Goal: Task Accomplishment & Management: Use online tool/utility

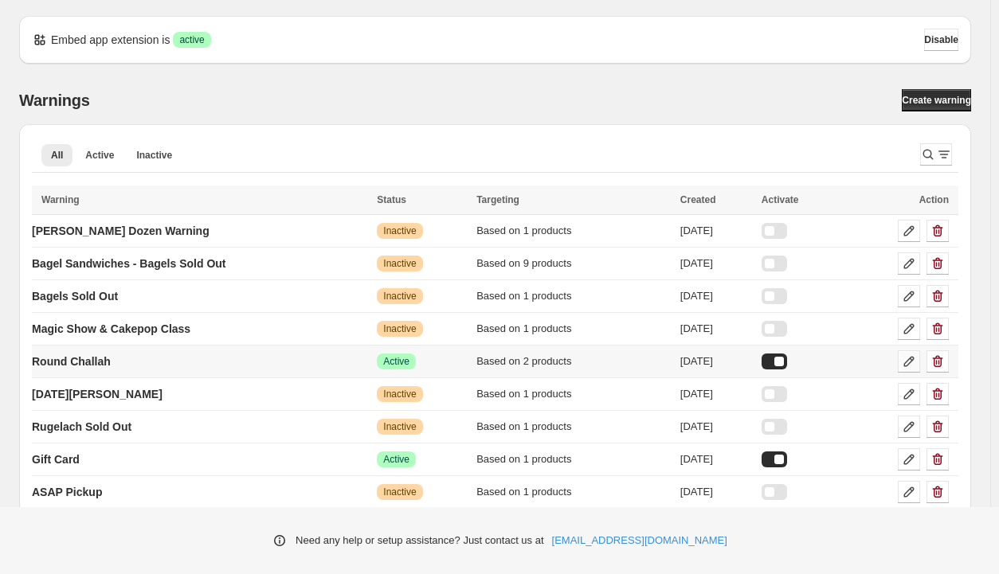
click at [909, 366] on icon at bounding box center [909, 362] width 16 height 16
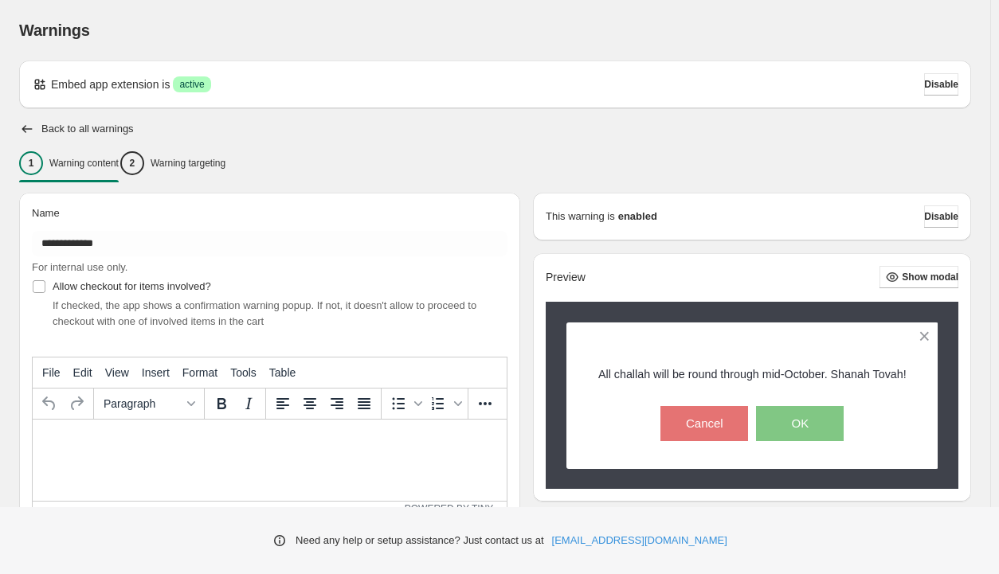
type input "**********"
click at [54, 126] on h2 "Back to all warnings" at bounding box center [87, 129] width 92 height 13
click at [30, 128] on icon "button" at bounding box center [27, 129] width 16 height 16
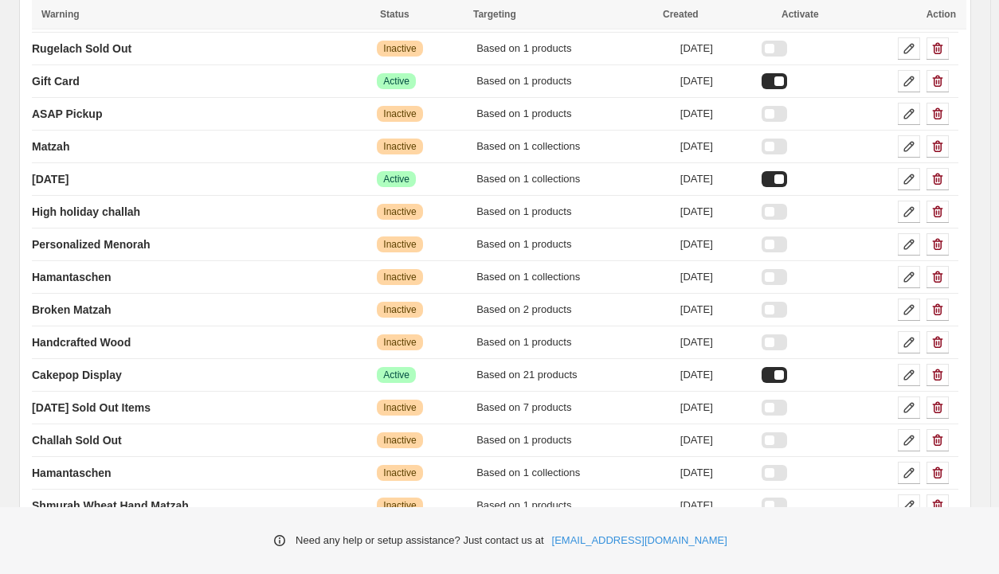
scroll to position [439, 0]
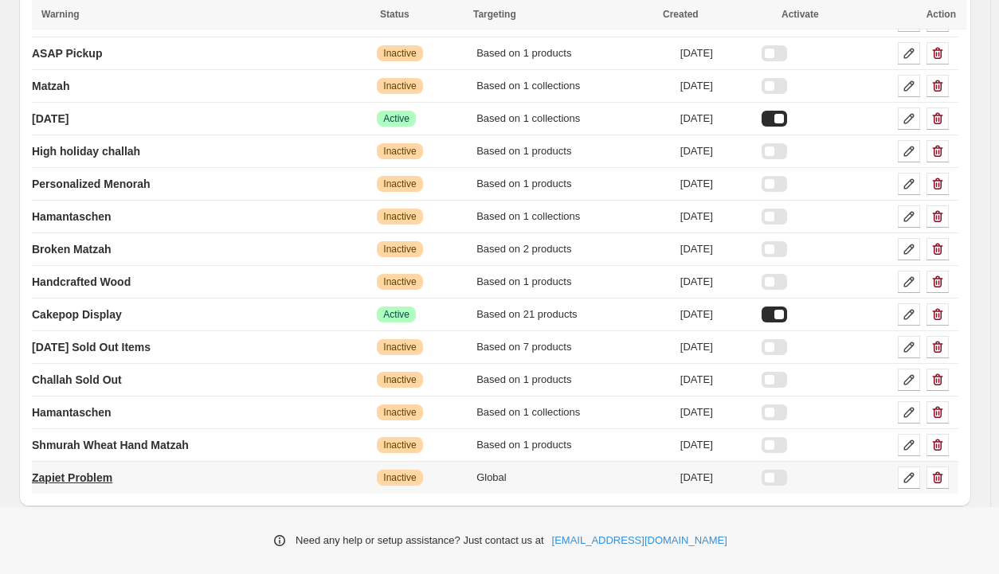
click at [100, 475] on p "Zapiet Problem" at bounding box center [72, 478] width 80 height 16
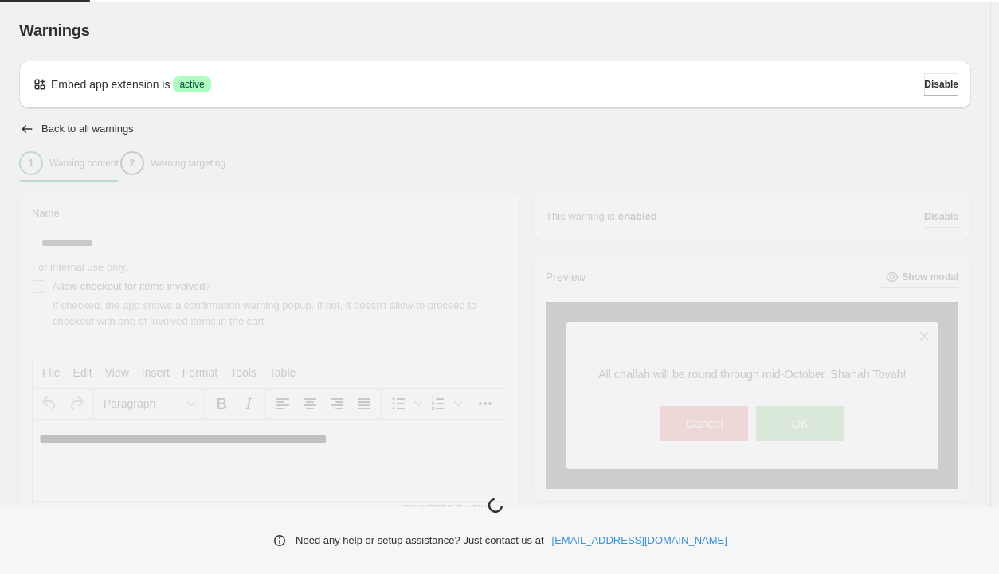
type input "**********"
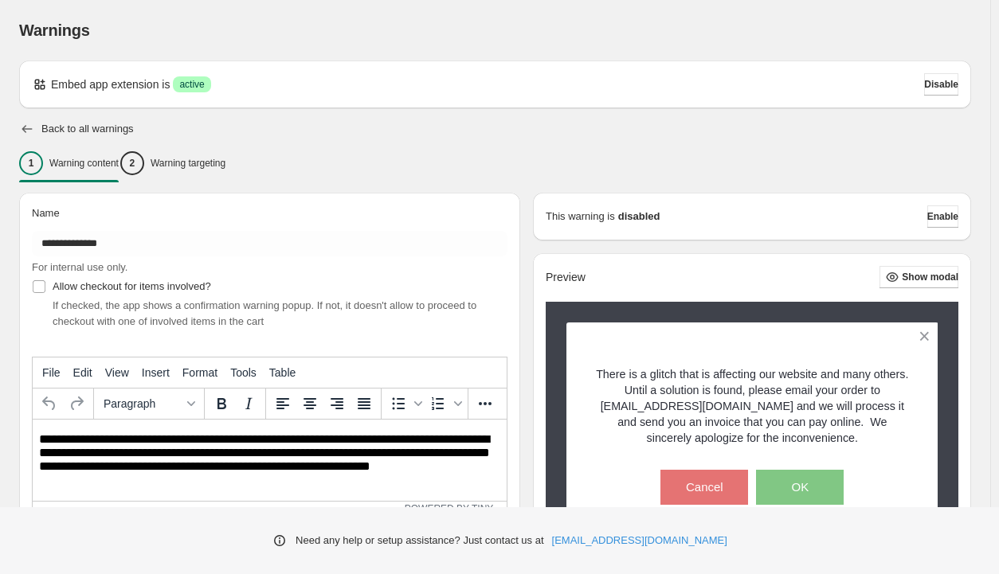
click at [25, 130] on icon "button" at bounding box center [27, 129] width 16 height 16
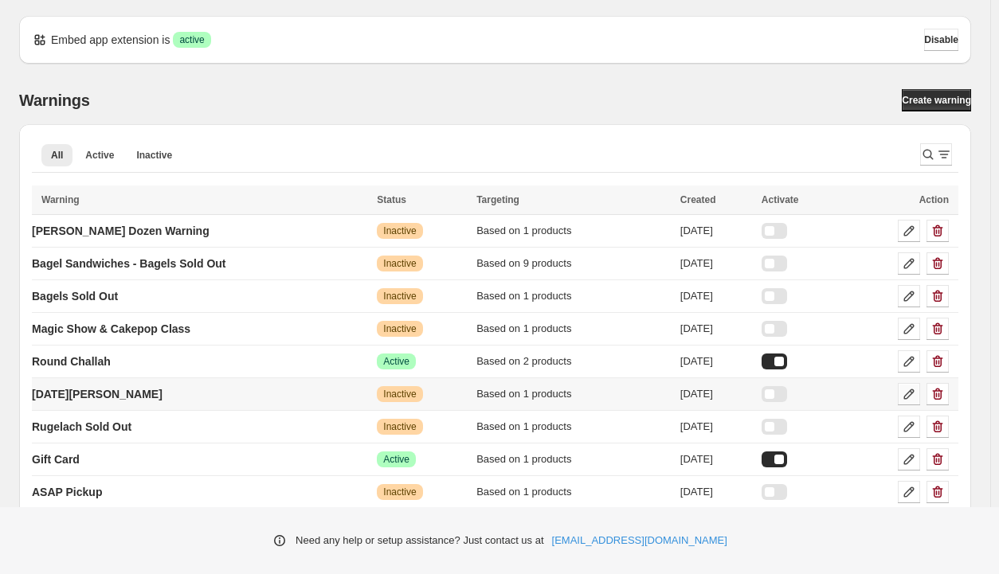
click at [909, 393] on icon at bounding box center [909, 394] width 16 height 16
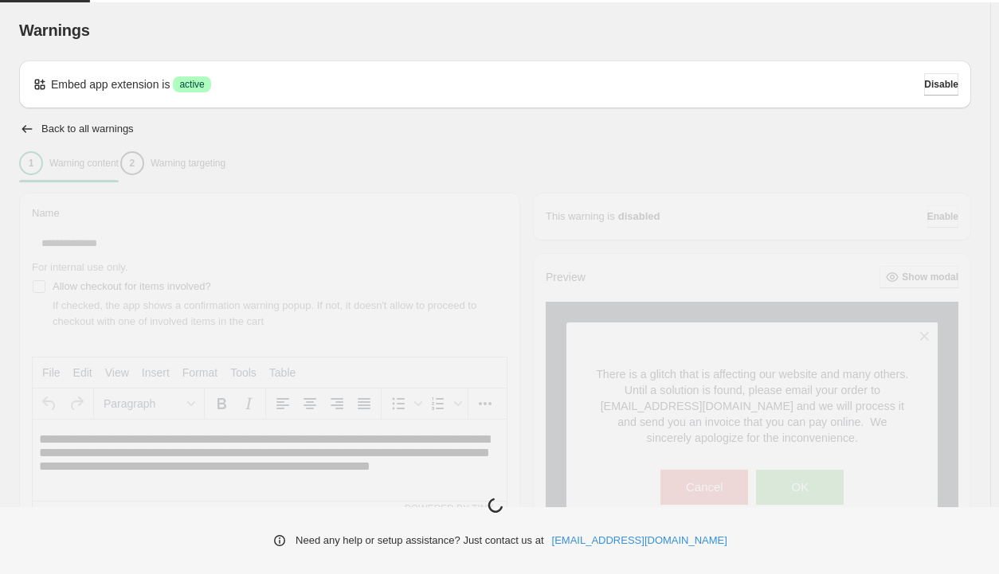
type input "**********"
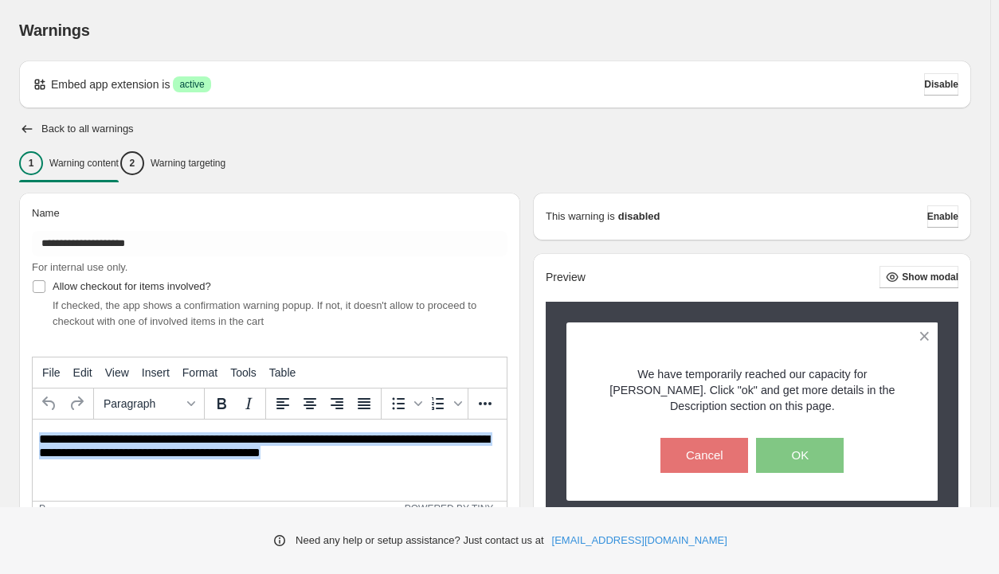
drag, startPoint x: 316, startPoint y: 453, endPoint x: 14, endPoint y: 432, distance: 302.5
click at [33, 432] on html "**********" at bounding box center [270, 447] width 474 height 54
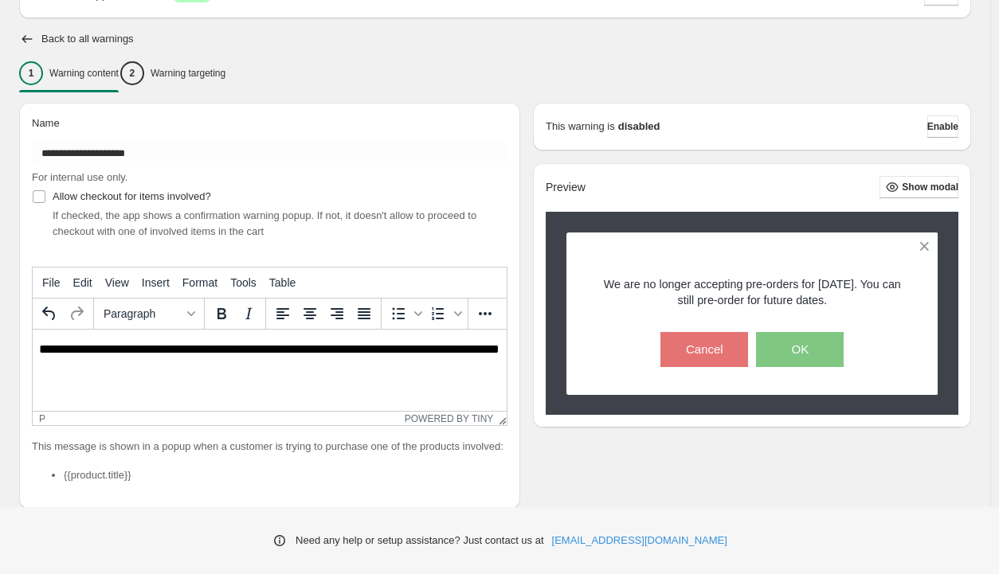
scroll to position [82, 0]
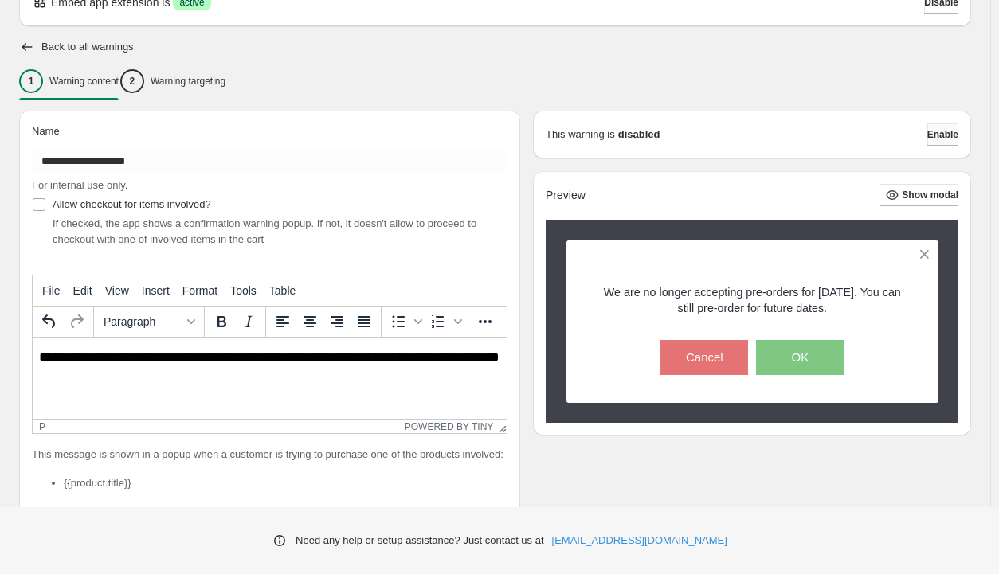
click at [934, 139] on span "Enable" at bounding box center [942, 134] width 31 height 13
click at [358, 361] on p "**********" at bounding box center [274, 364] width 470 height 29
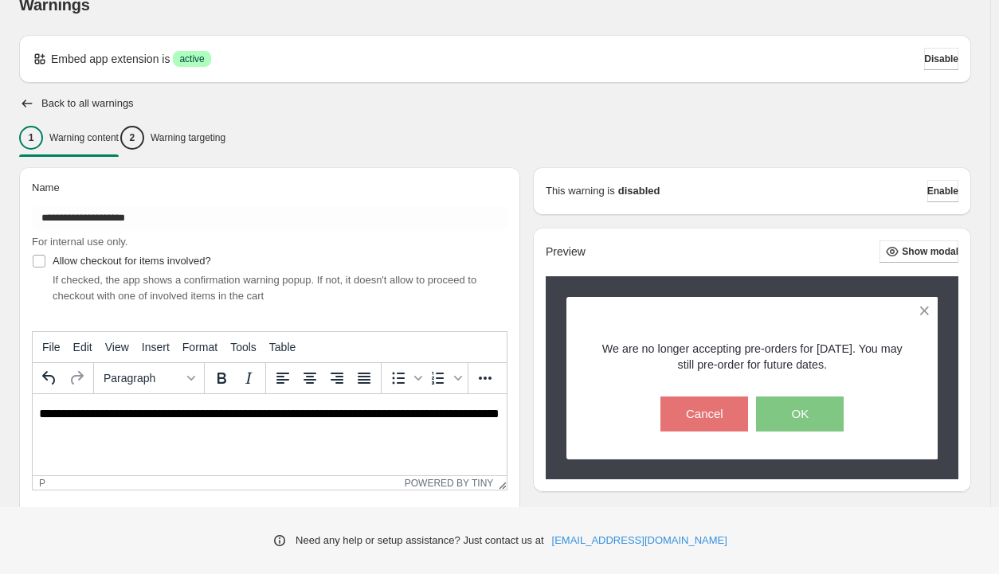
scroll to position [0, 0]
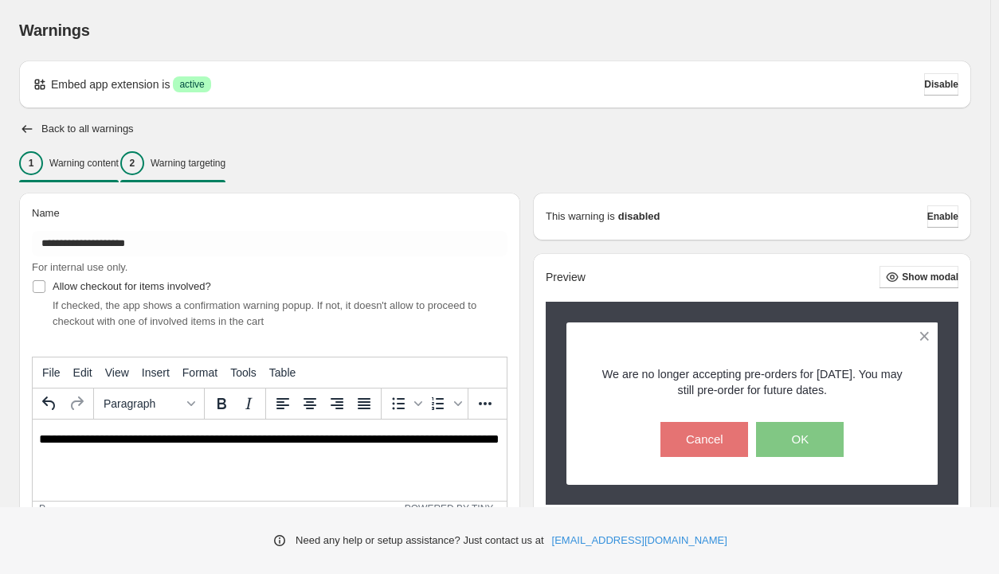
click at [209, 162] on p "Warning targeting" at bounding box center [188, 163] width 75 height 13
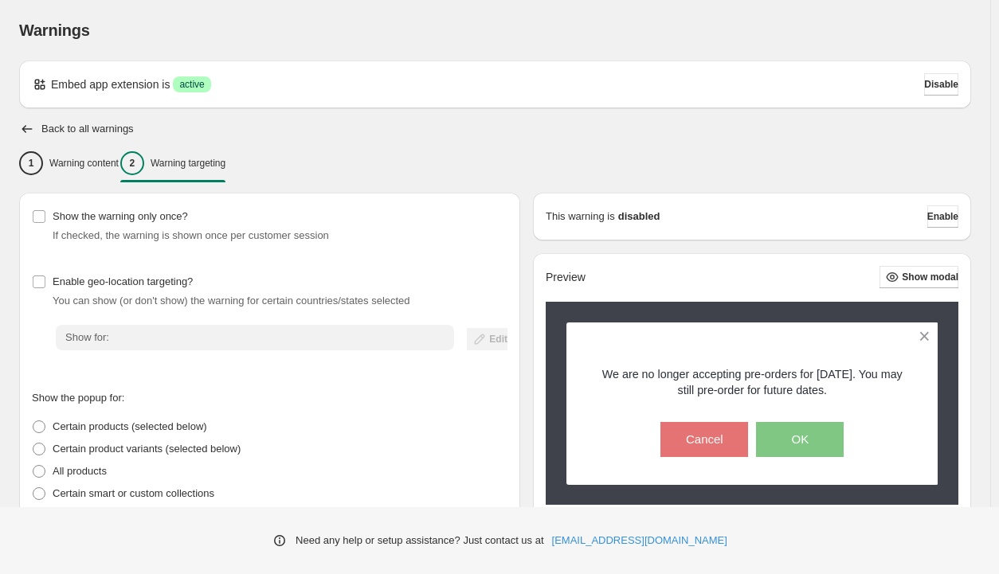
scroll to position [287, 0]
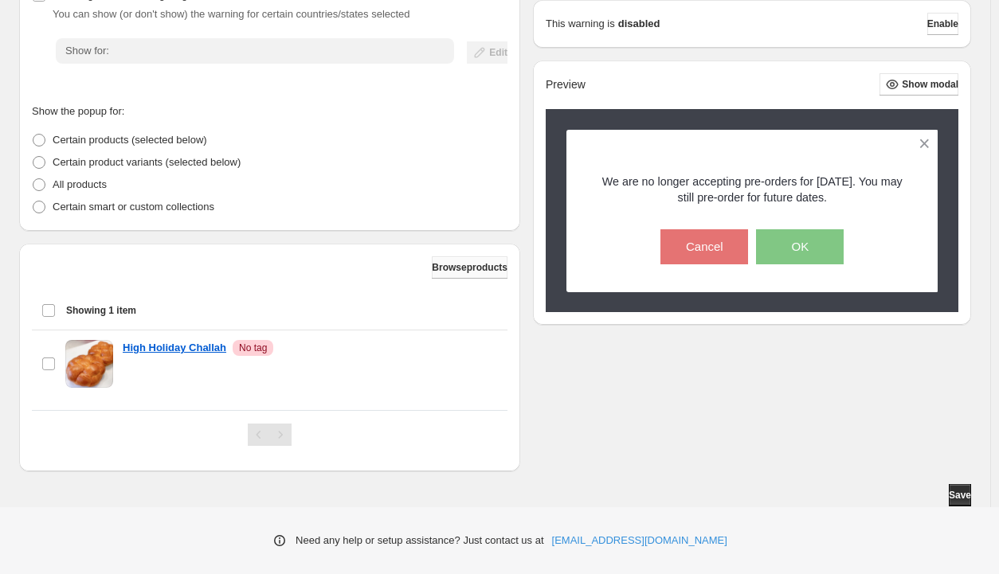
click at [465, 269] on span "Browse products" at bounding box center [470, 267] width 76 height 13
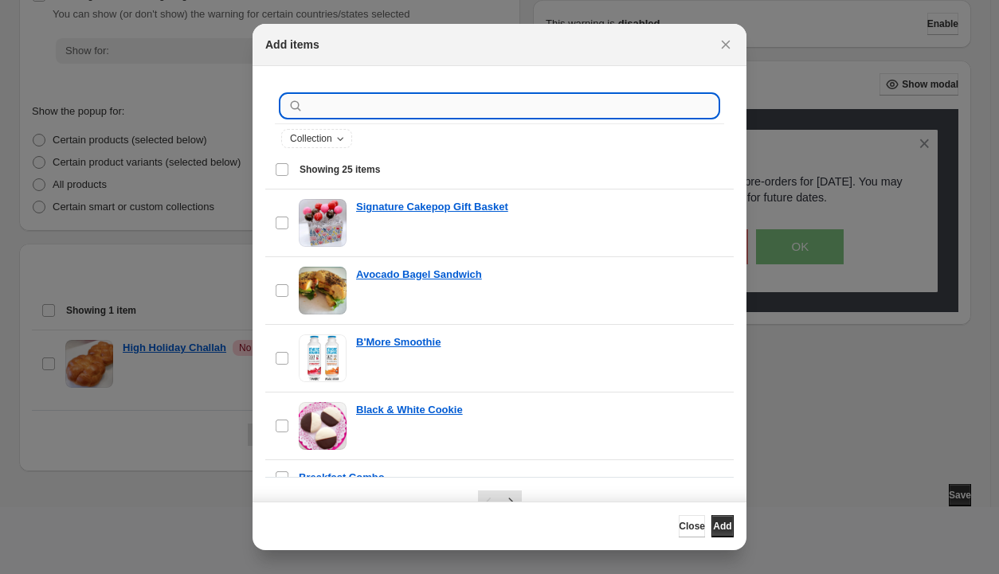
click at [366, 113] on input ":r56:" at bounding box center [512, 106] width 411 height 22
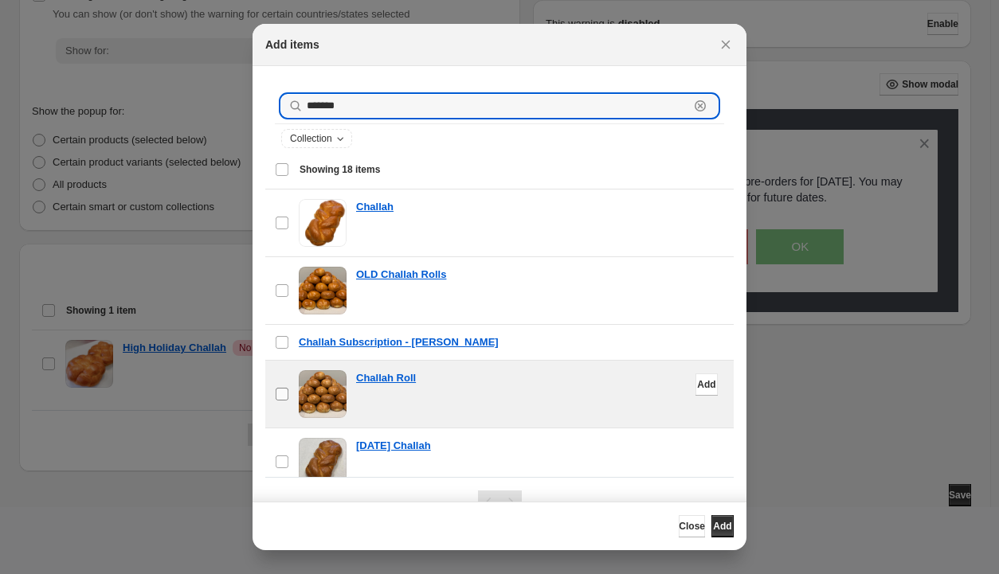
type input "*******"
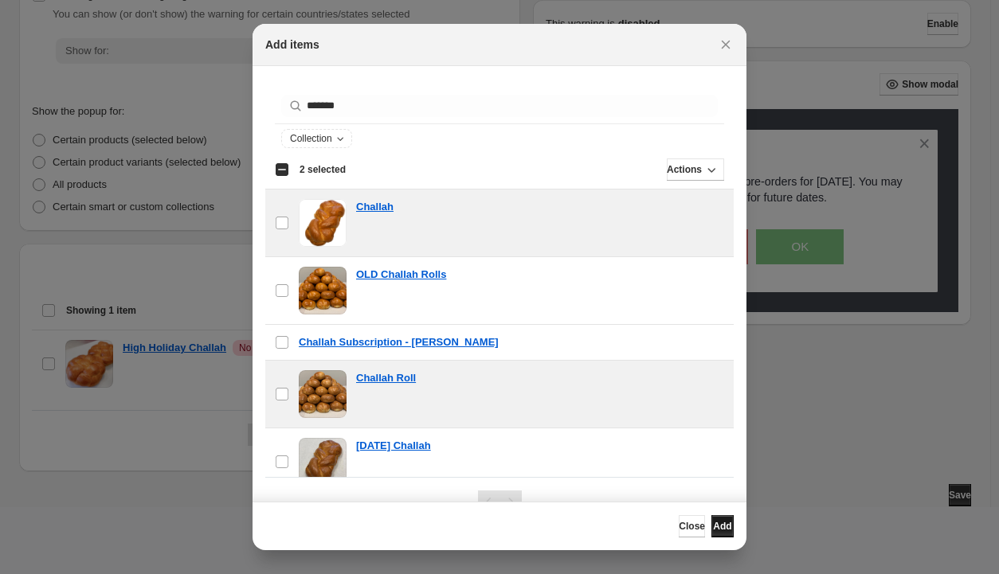
click at [720, 526] on span "Add" at bounding box center [722, 526] width 18 height 13
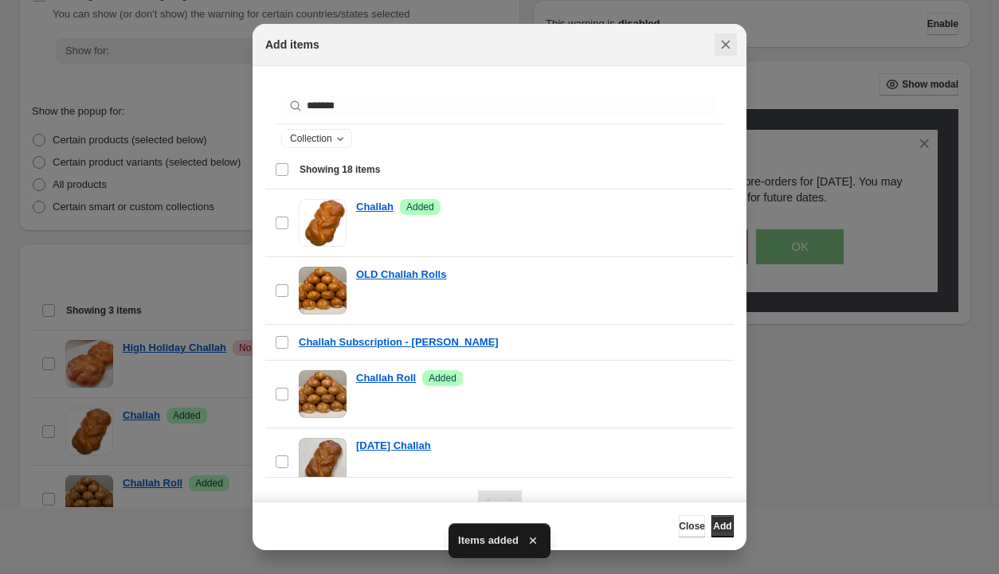
click at [723, 48] on icon "Close" at bounding box center [725, 45] width 16 height 16
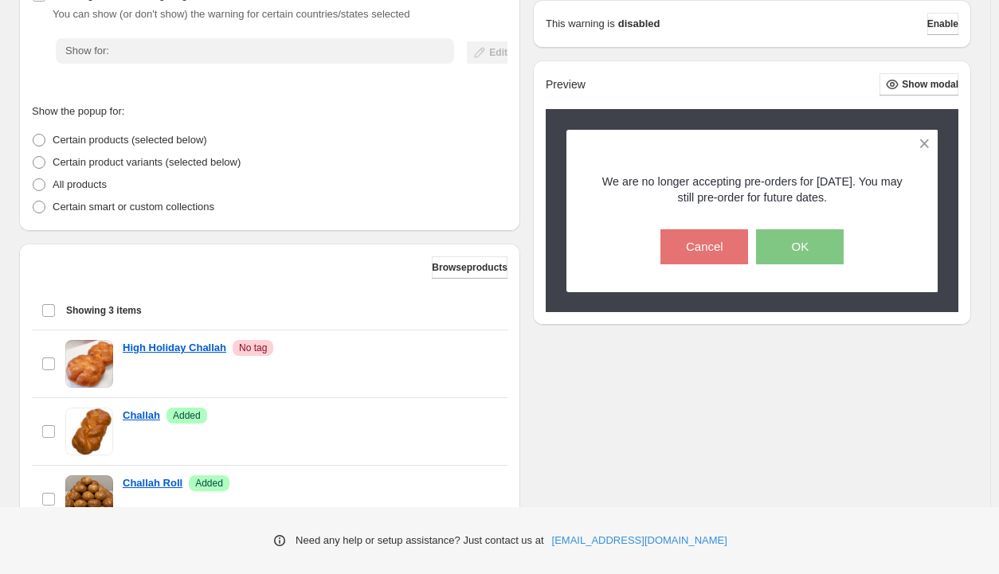
click at [749, 401] on div "Show the warning only once? If checked, the warning is shown once per customer …" at bounding box center [495, 256] width 952 height 701
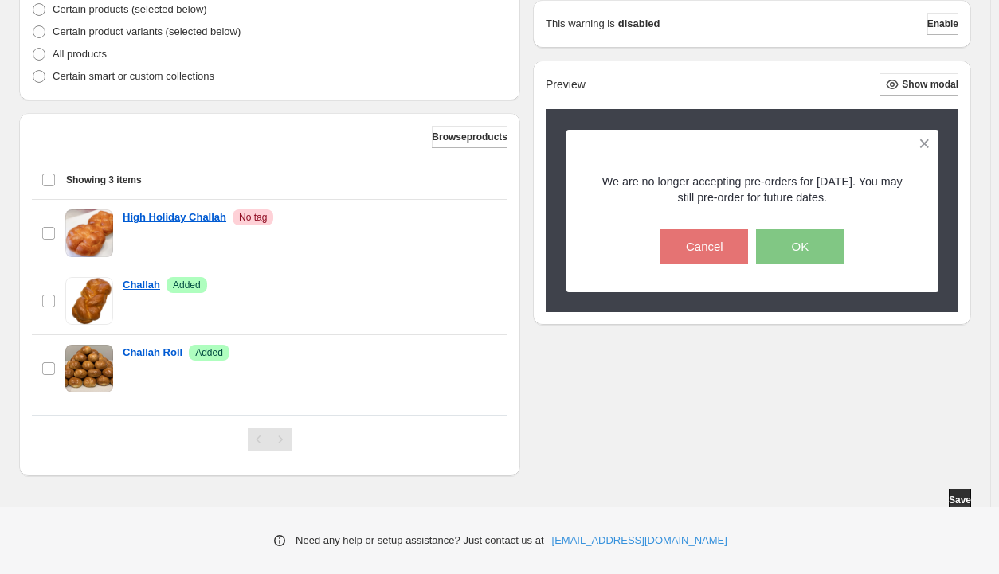
scroll to position [421, 0]
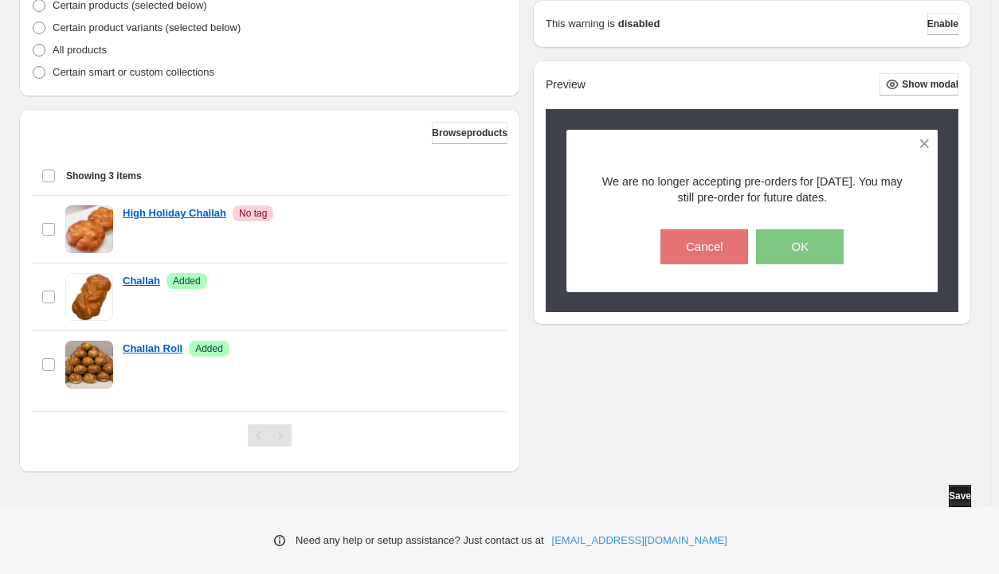
click at [960, 493] on span "Save" at bounding box center [959, 496] width 22 height 13
click at [956, 494] on span "Save" at bounding box center [959, 496] width 22 height 13
click at [943, 18] on span "Enable" at bounding box center [942, 24] width 31 height 13
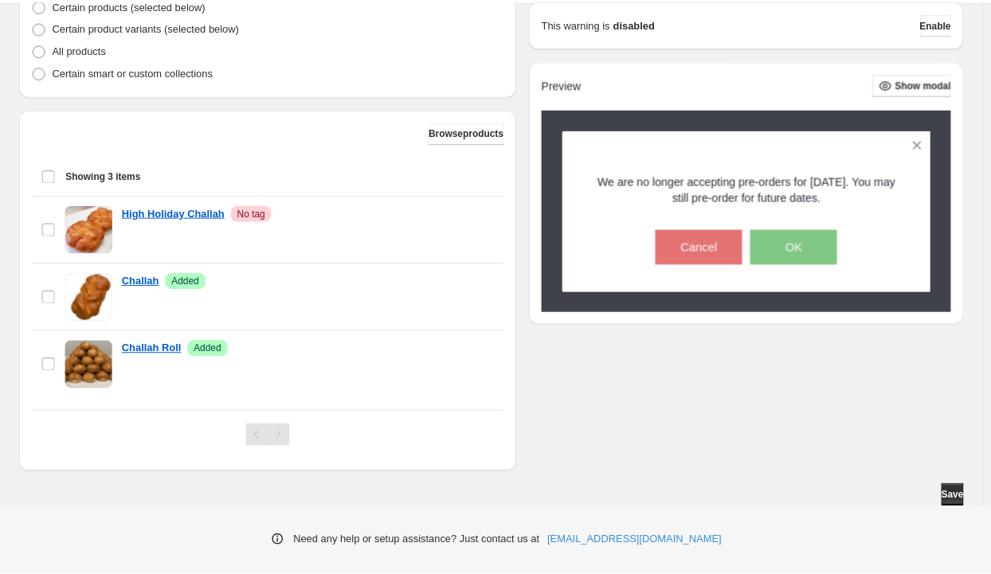
scroll to position [0, 0]
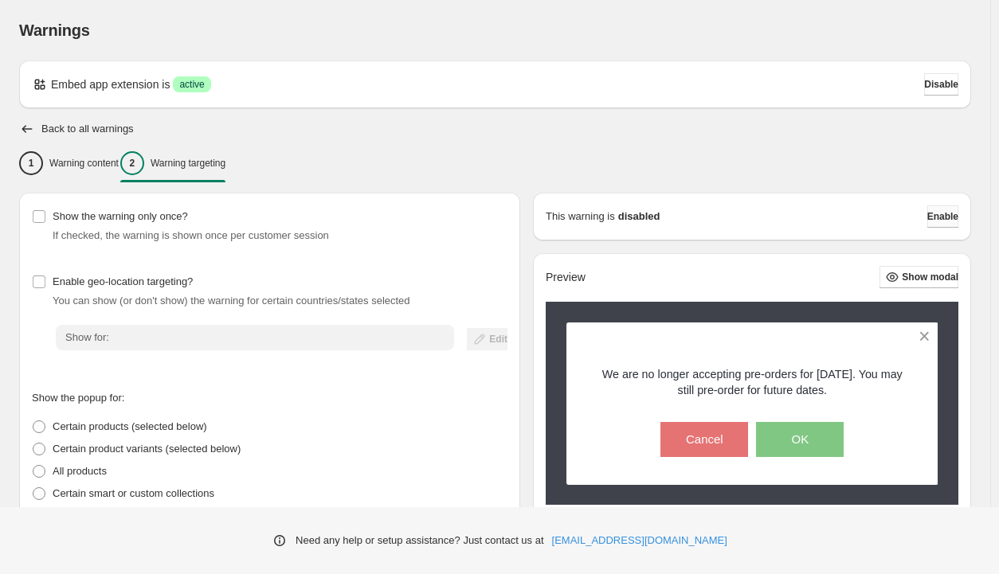
click at [934, 212] on span "Enable" at bounding box center [942, 216] width 31 height 13
click at [943, 214] on span "Enable" at bounding box center [942, 216] width 31 height 13
click at [57, 127] on h2 "Back to all warnings" at bounding box center [87, 129] width 92 height 13
click at [27, 133] on icon "button" at bounding box center [27, 129] width 16 height 16
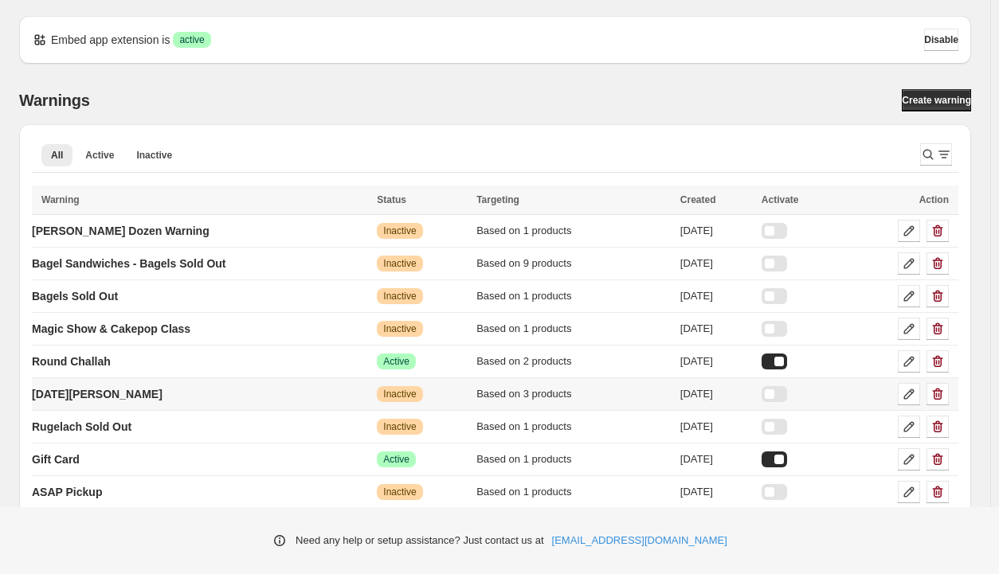
click at [787, 397] on div at bounding box center [773, 394] width 25 height 16
